Goal: Information Seeking & Learning: Learn about a topic

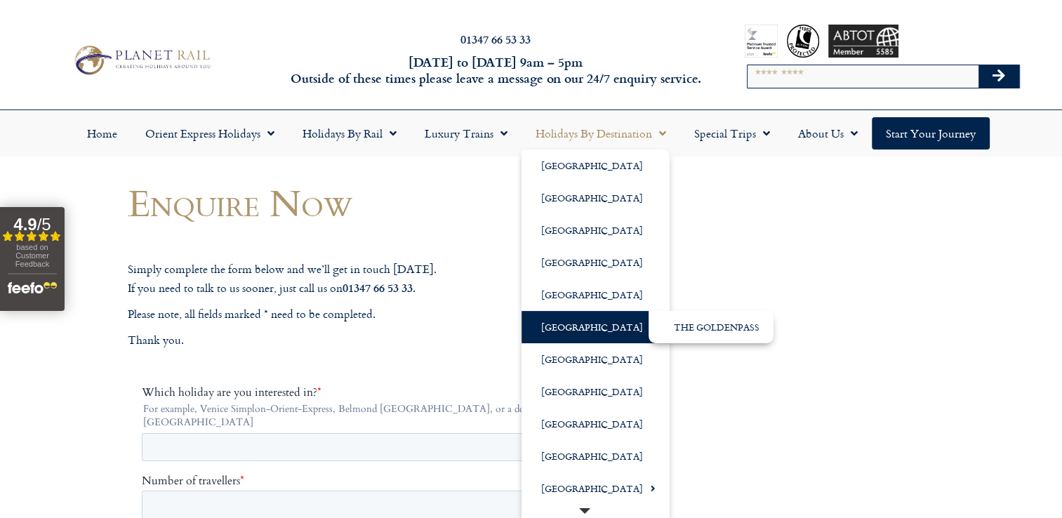
click at [554, 330] on link "[GEOGRAPHIC_DATA]" at bounding box center [596, 327] width 148 height 32
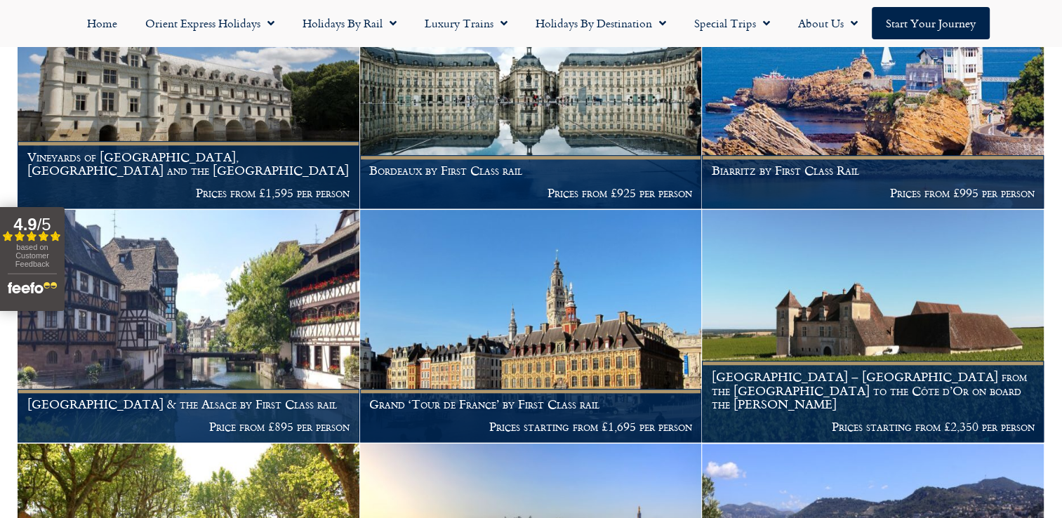
scroll to position [1264, 0]
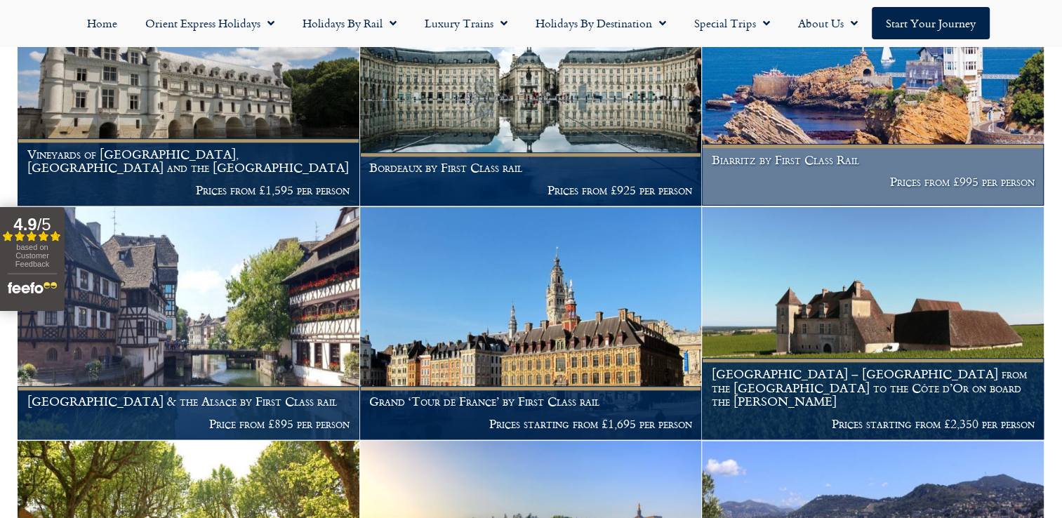
click at [810, 177] on p "Prices from £995 per person" at bounding box center [873, 182] width 323 height 14
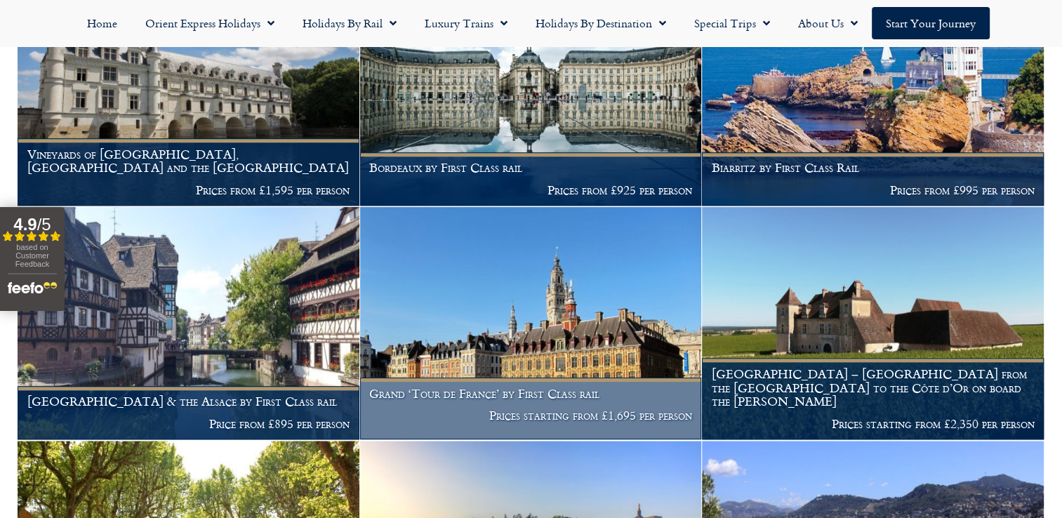
click at [563, 366] on img at bounding box center [531, 323] width 342 height 232
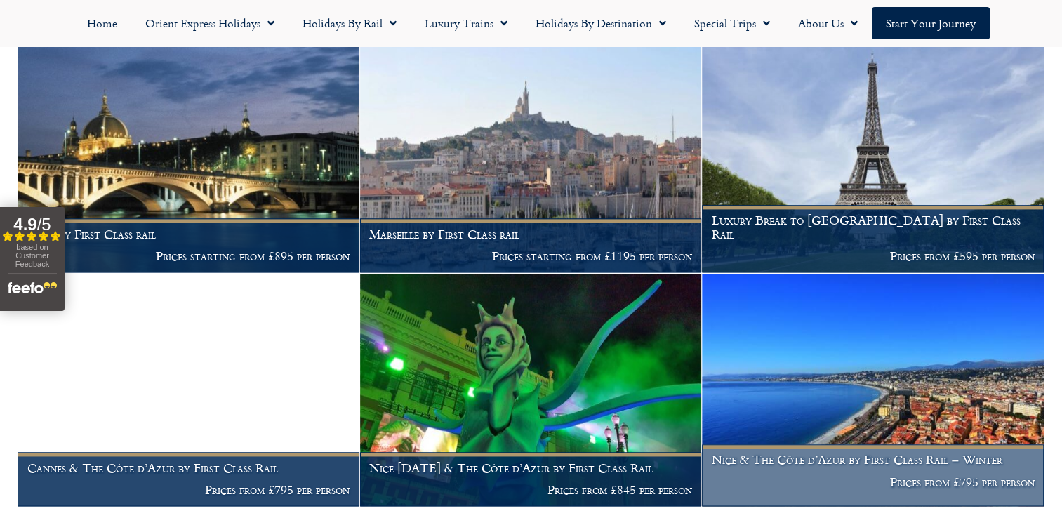
scroll to position [1896, 0]
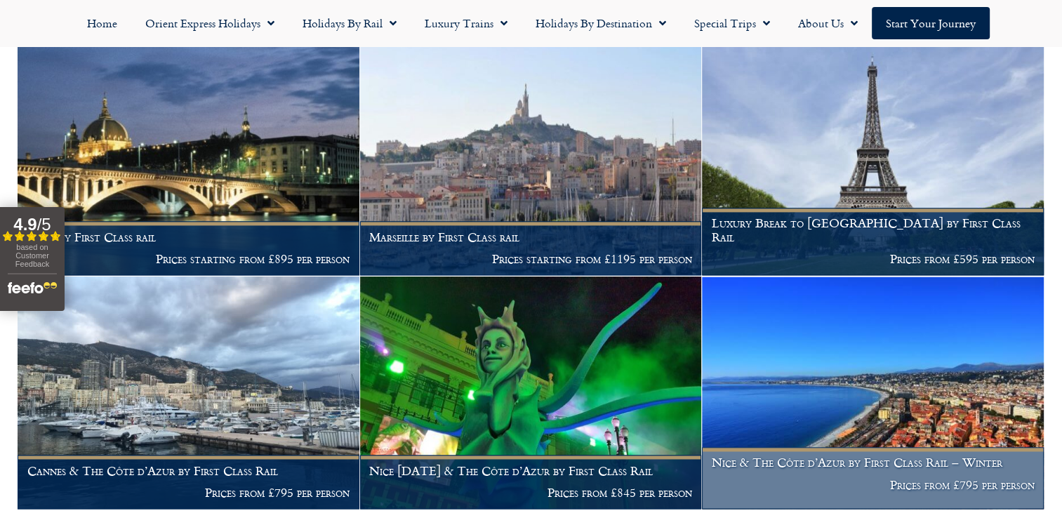
click at [744, 337] on img at bounding box center [873, 393] width 342 height 232
click at [789, 367] on img at bounding box center [873, 393] width 342 height 232
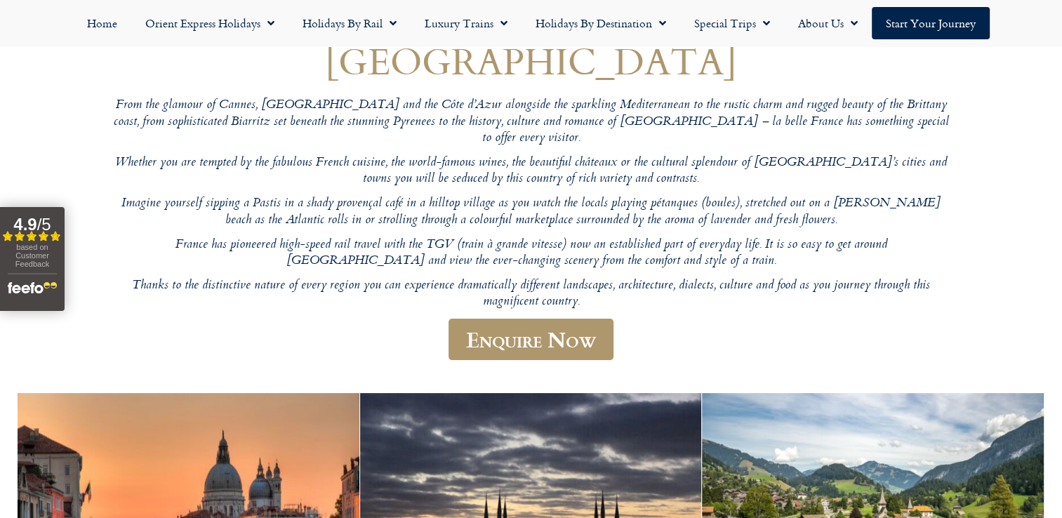
scroll to position [281, 0]
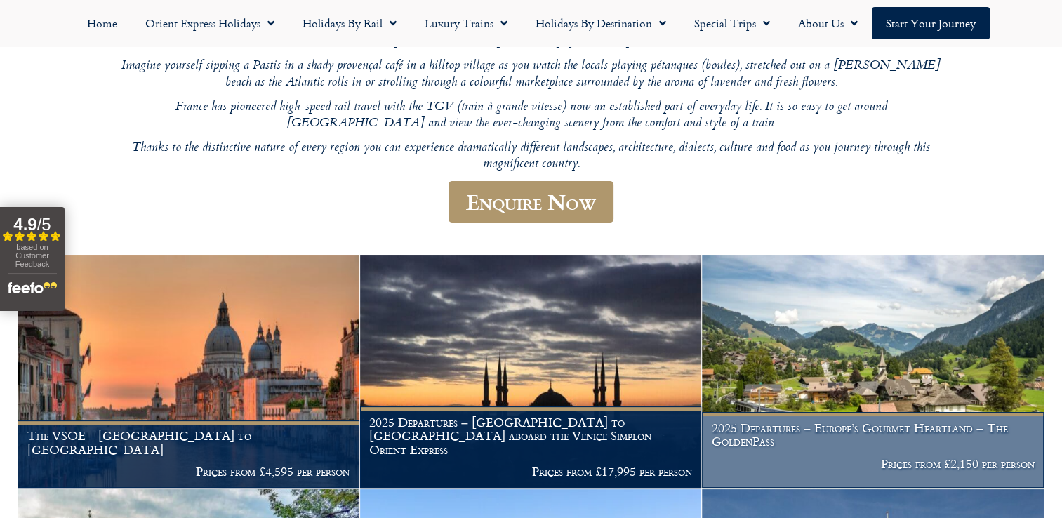
click at [818, 324] on img at bounding box center [873, 372] width 342 height 232
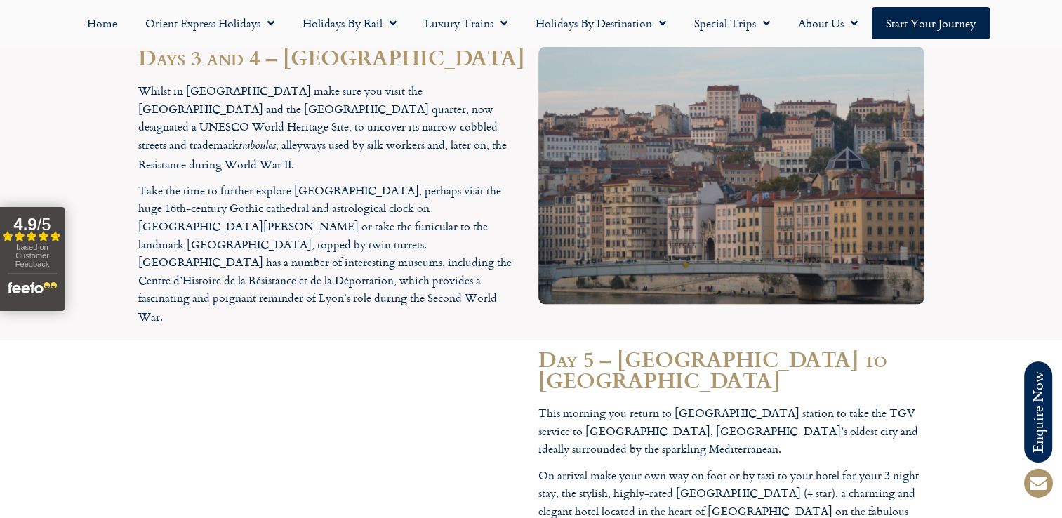
scroll to position [2457, 0]
